Goal: Navigation & Orientation: Find specific page/section

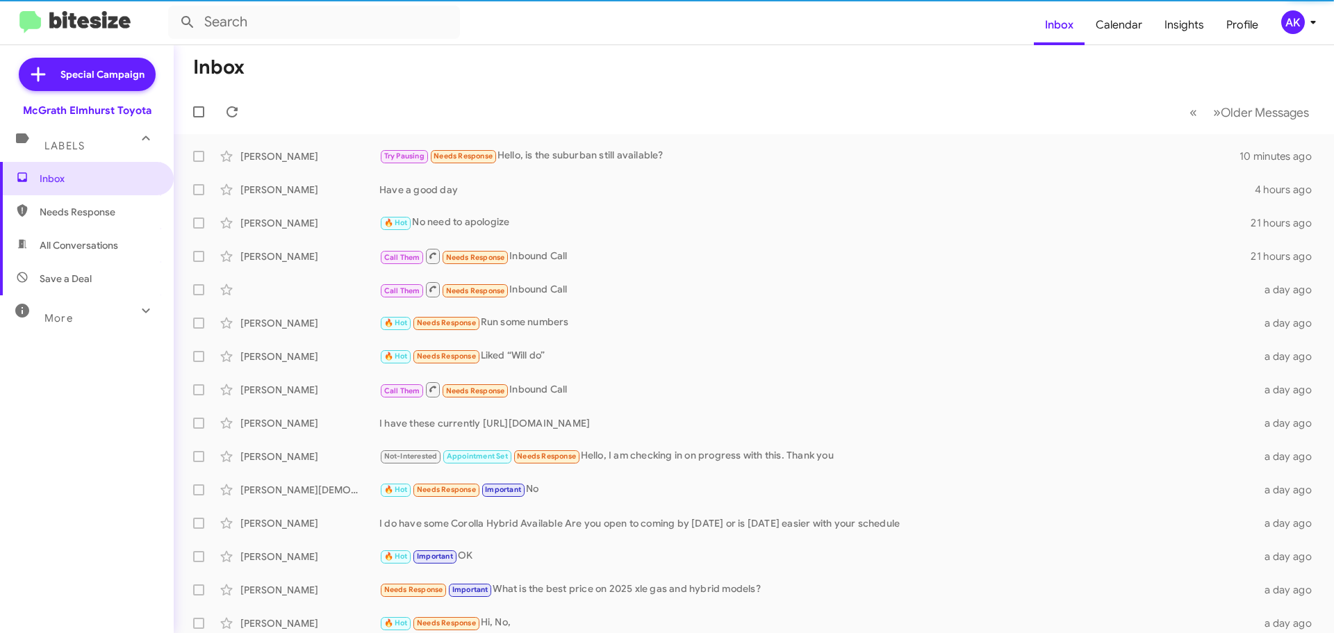
click at [115, 211] on span "Needs Response" at bounding box center [99, 212] width 118 height 14
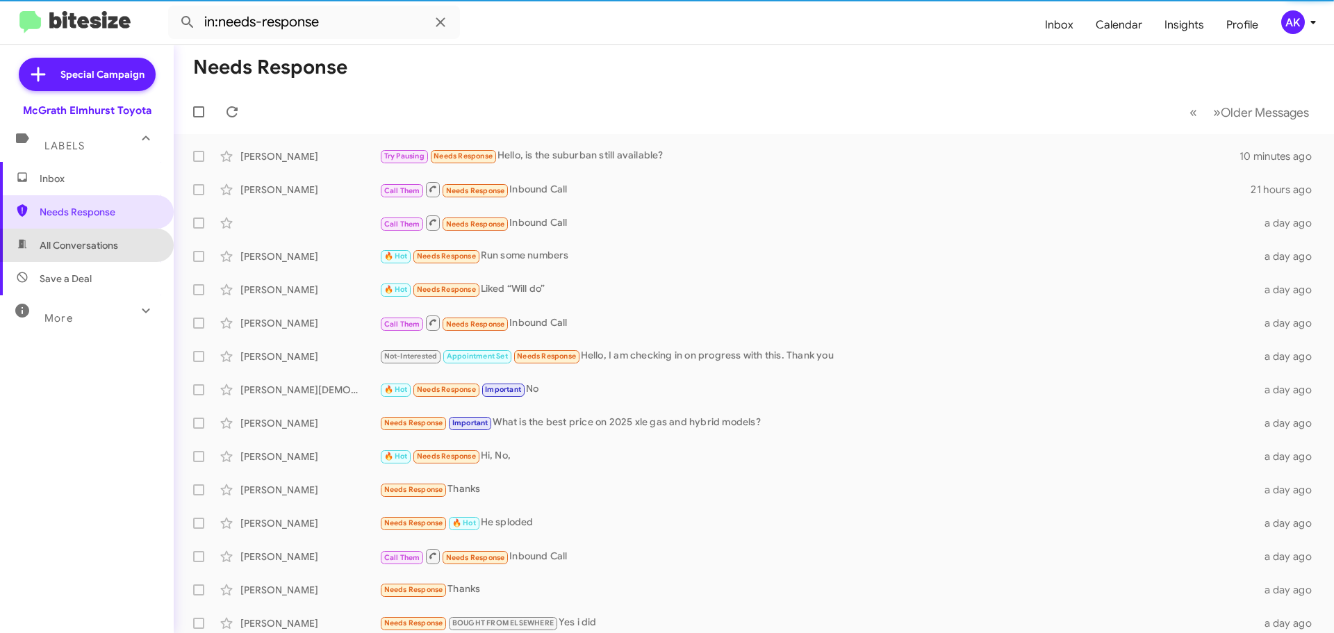
click at [103, 242] on span "All Conversations" at bounding box center [79, 245] width 79 height 14
type input "in:all-conversations"
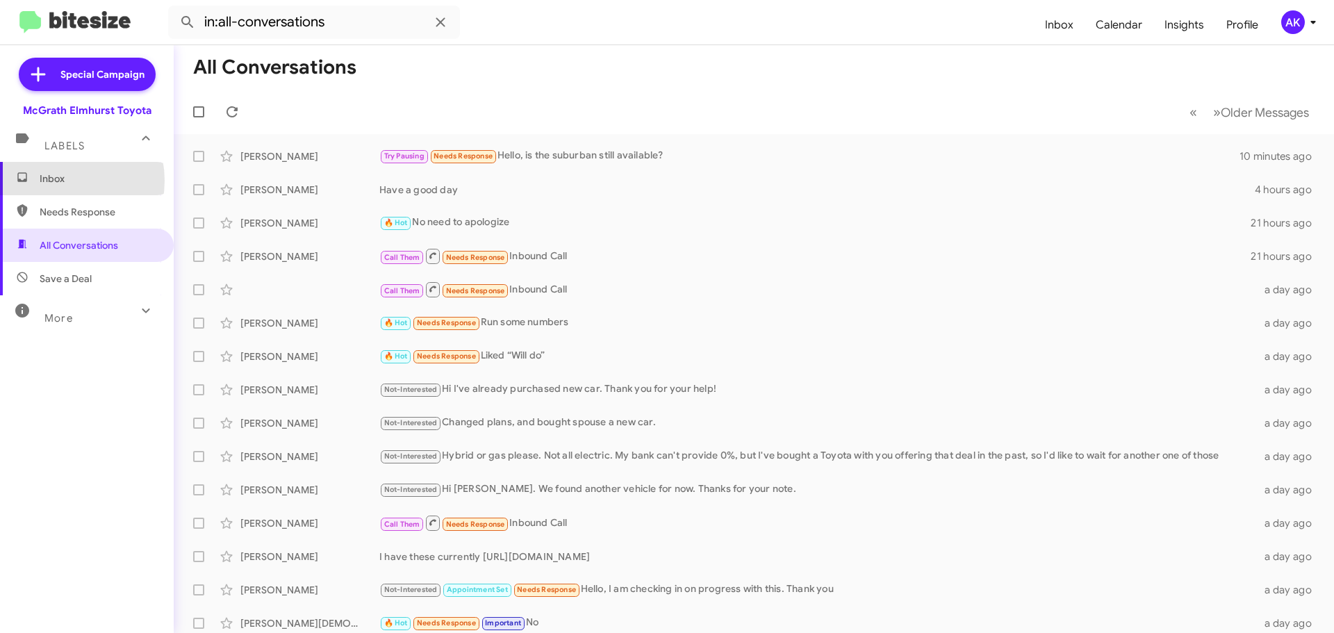
drag, startPoint x: 63, startPoint y: 183, endPoint x: 79, endPoint y: 178, distance: 17.4
click at [64, 183] on span "Inbox" at bounding box center [99, 179] width 118 height 14
